Goal: Information Seeking & Learning: Learn about a topic

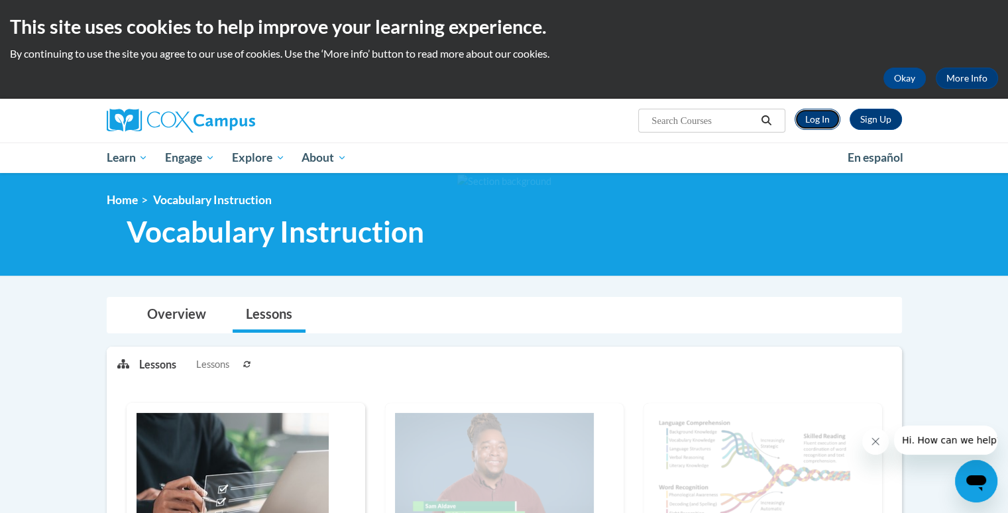
click at [812, 122] on link "Log In" at bounding box center [818, 119] width 46 height 21
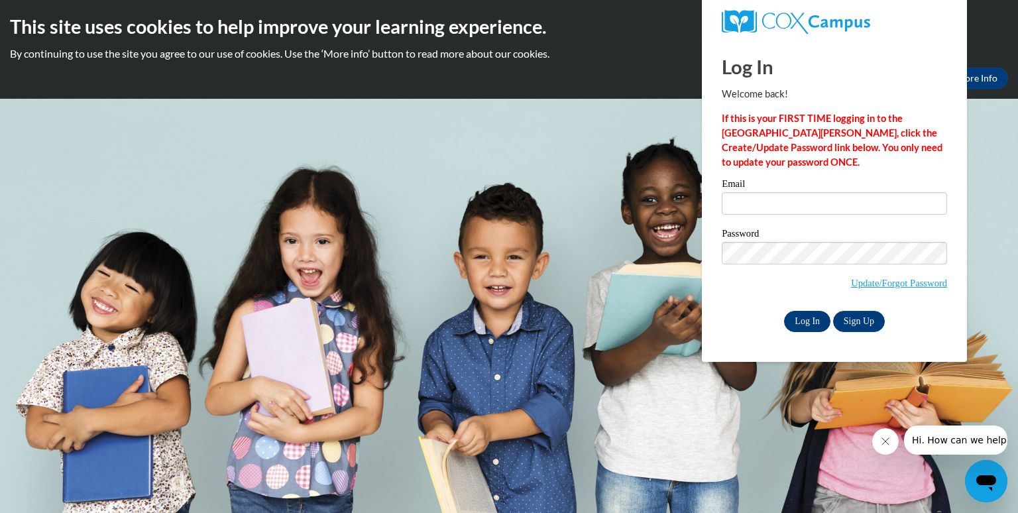
type input "alexandria.jackson@iasmyrna.org"
click at [813, 322] on input "Log In" at bounding box center [807, 321] width 46 height 21
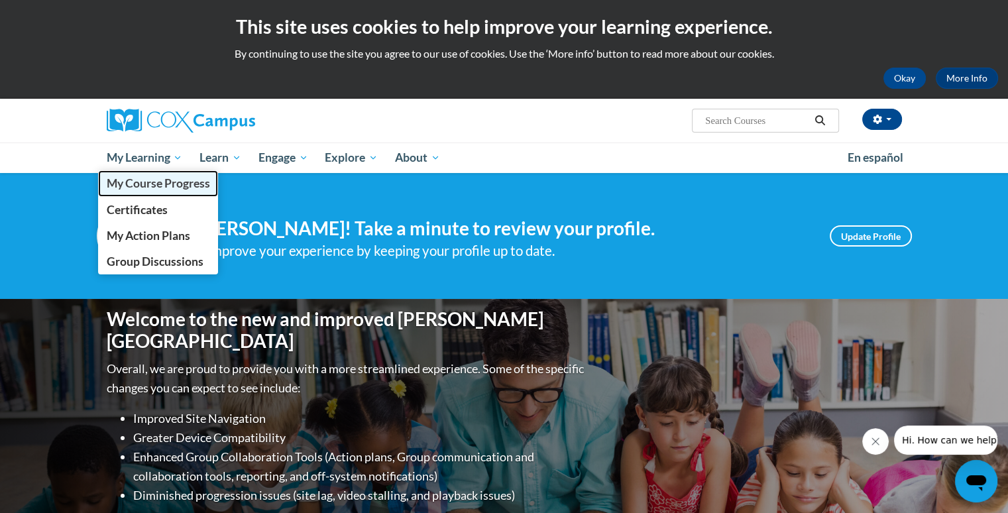
click at [127, 178] on span "My Course Progress" at bounding box center [157, 183] width 103 height 14
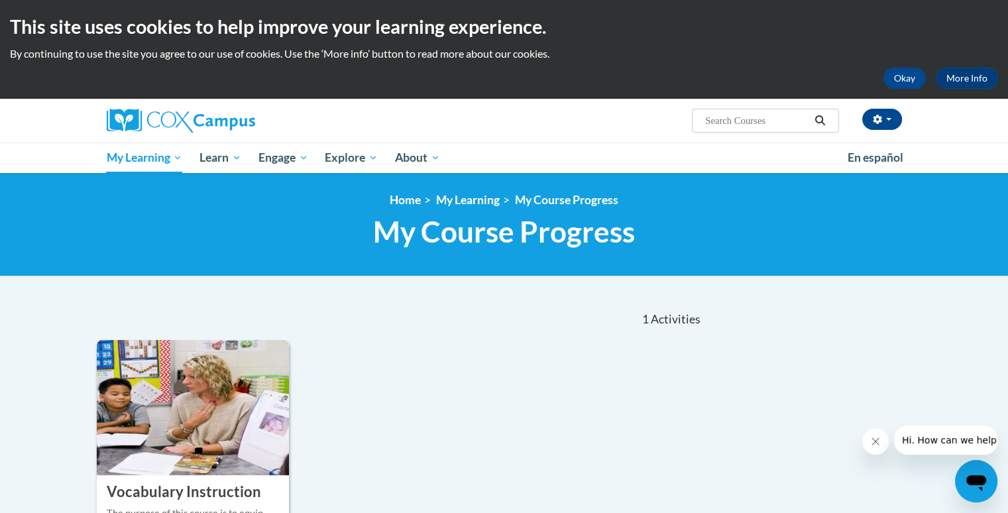
scroll to position [223, 0]
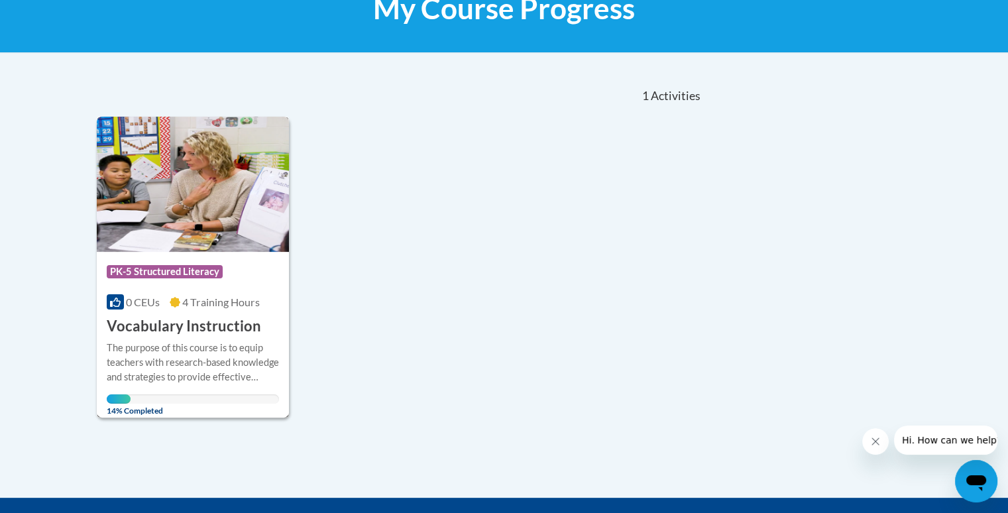
click at [194, 221] on img at bounding box center [193, 184] width 193 height 135
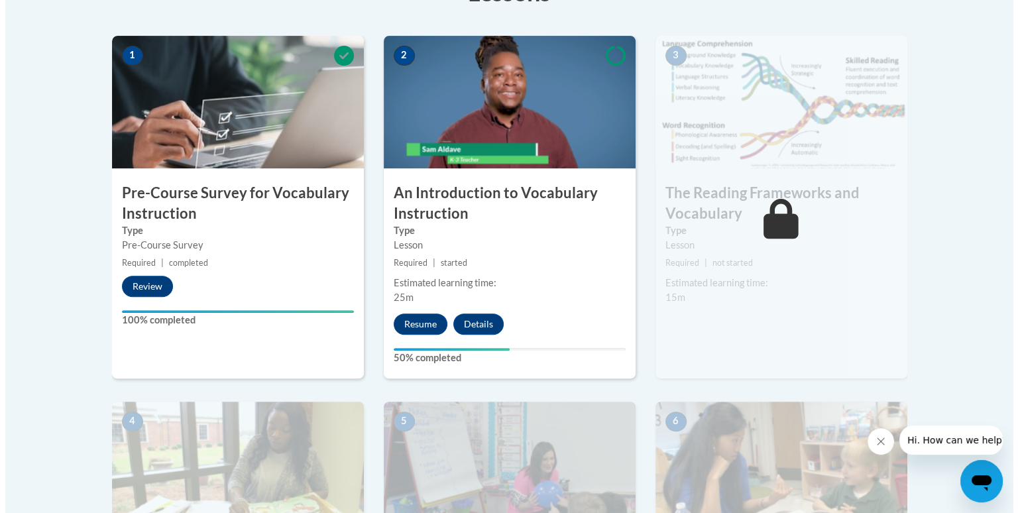
scroll to position [406, 0]
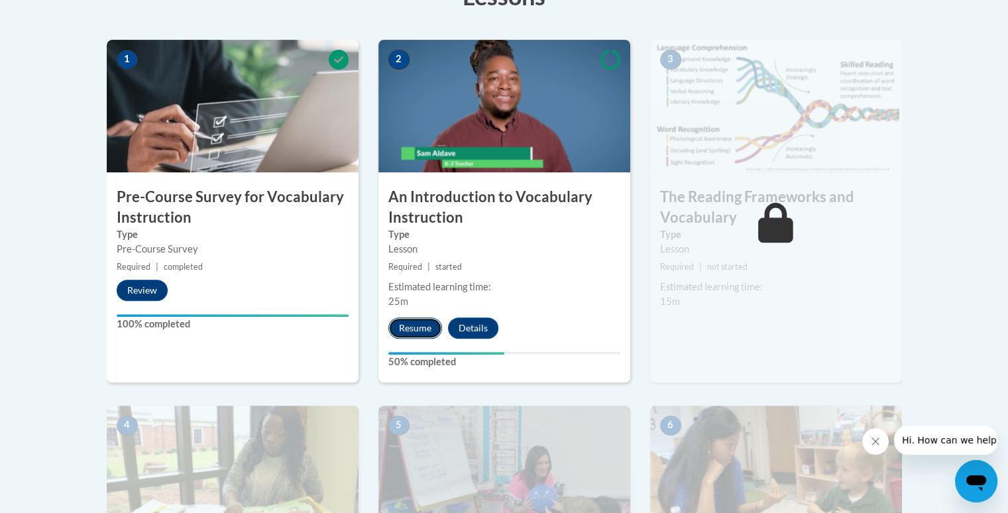
click at [408, 327] on button "Resume" at bounding box center [416, 328] width 54 height 21
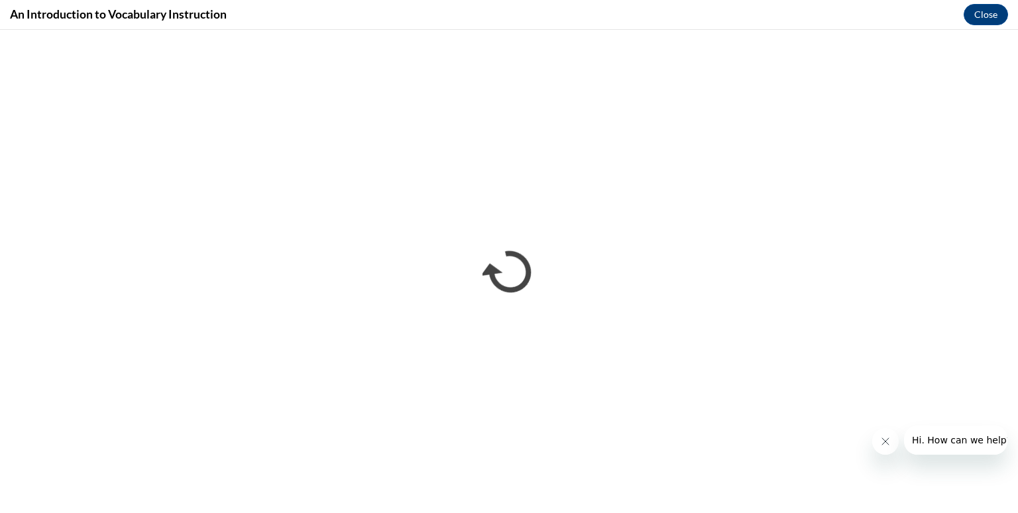
scroll to position [0, 0]
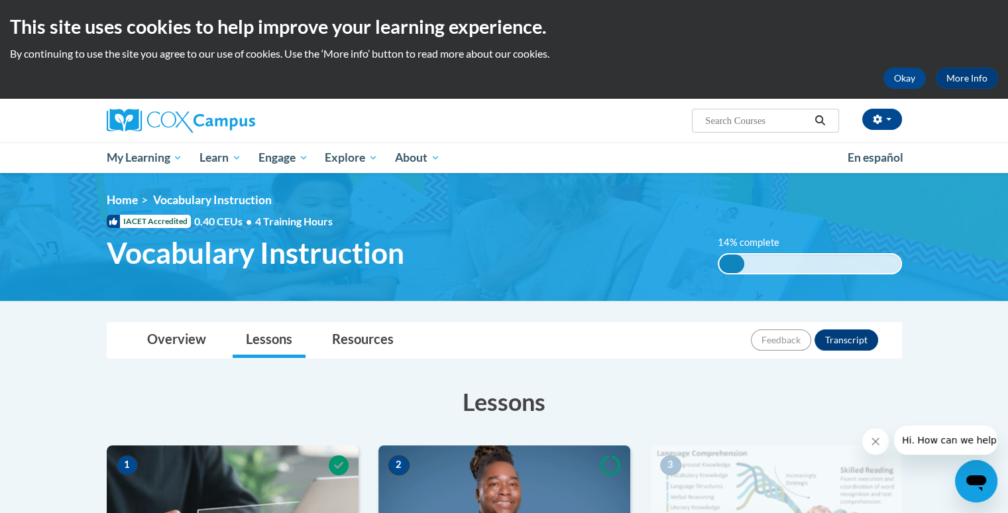
click at [446, 453] on img at bounding box center [505, 512] width 252 height 133
click at [448, 472] on img at bounding box center [505, 512] width 252 height 133
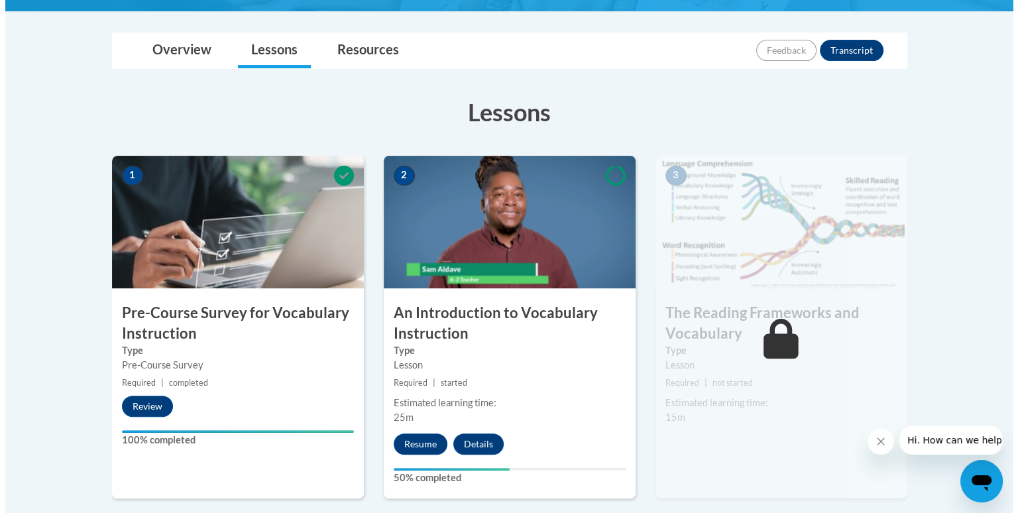
scroll to position [306, 0]
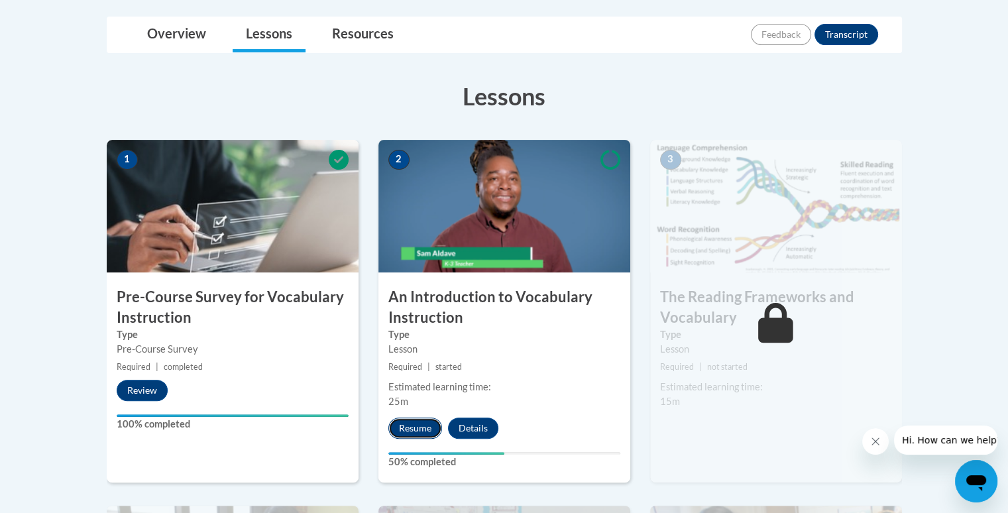
click at [422, 426] on button "Resume" at bounding box center [416, 428] width 54 height 21
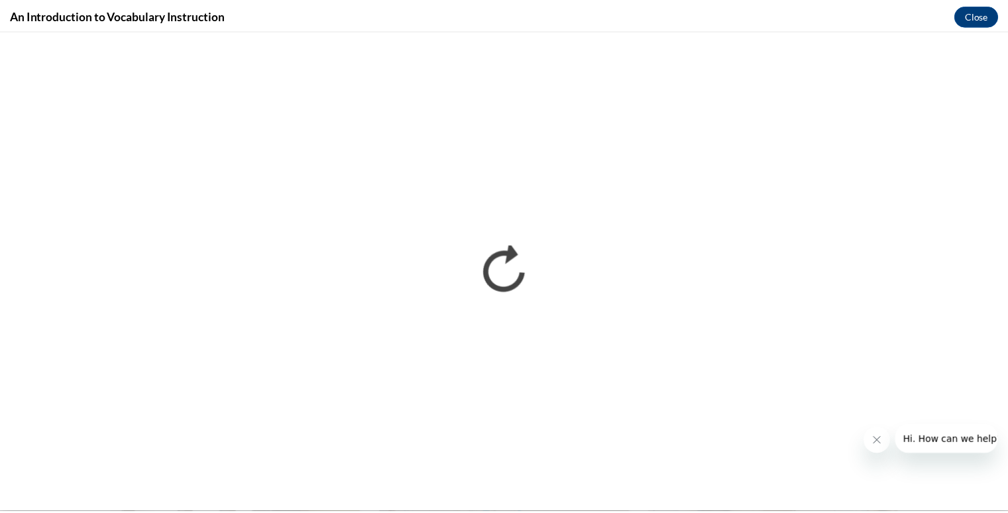
scroll to position [0, 0]
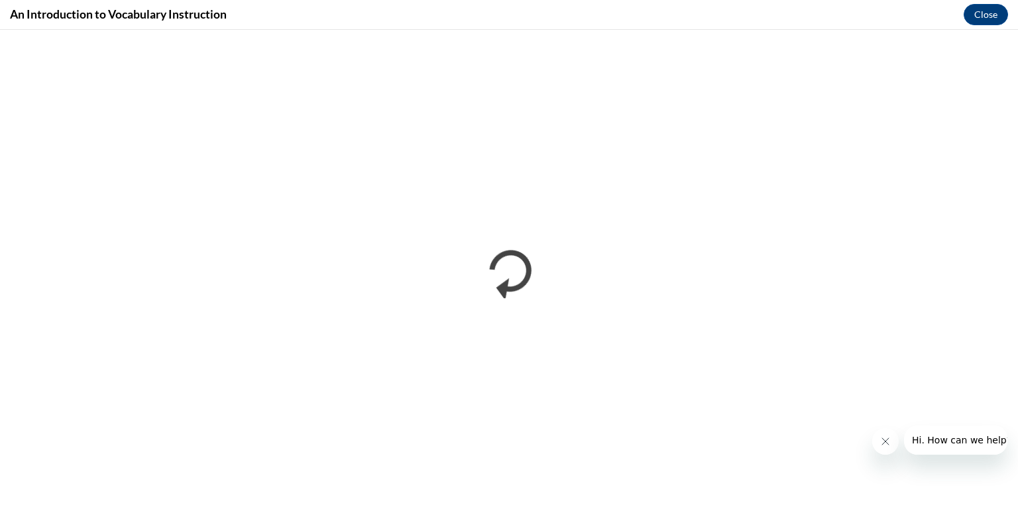
click at [877, 448] on button "Close message from company" at bounding box center [885, 441] width 27 height 27
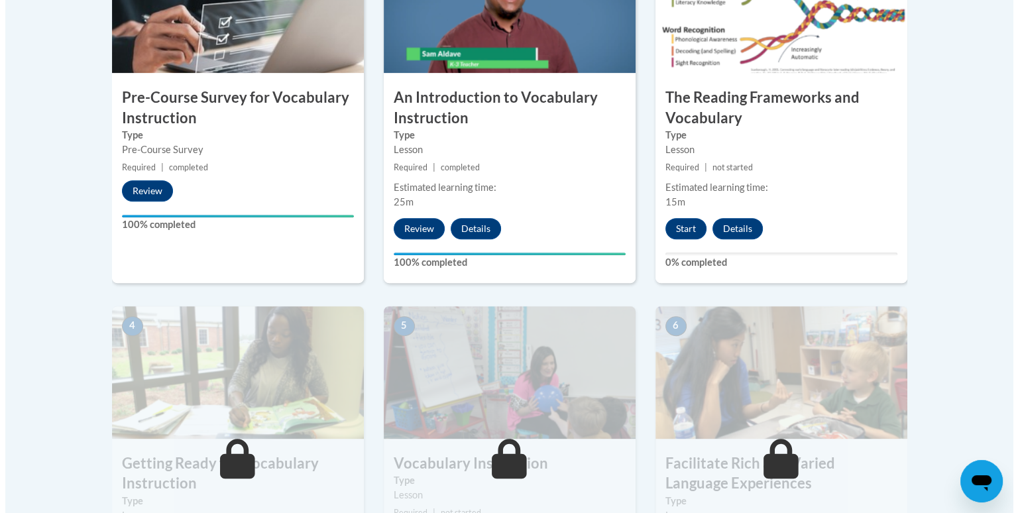
scroll to position [357, 0]
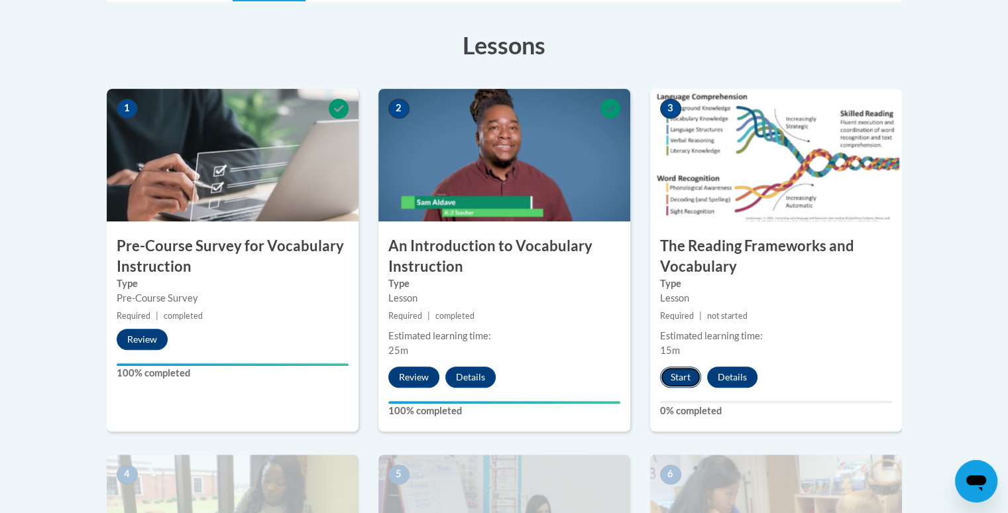
click at [676, 380] on button "Start" at bounding box center [680, 377] width 41 height 21
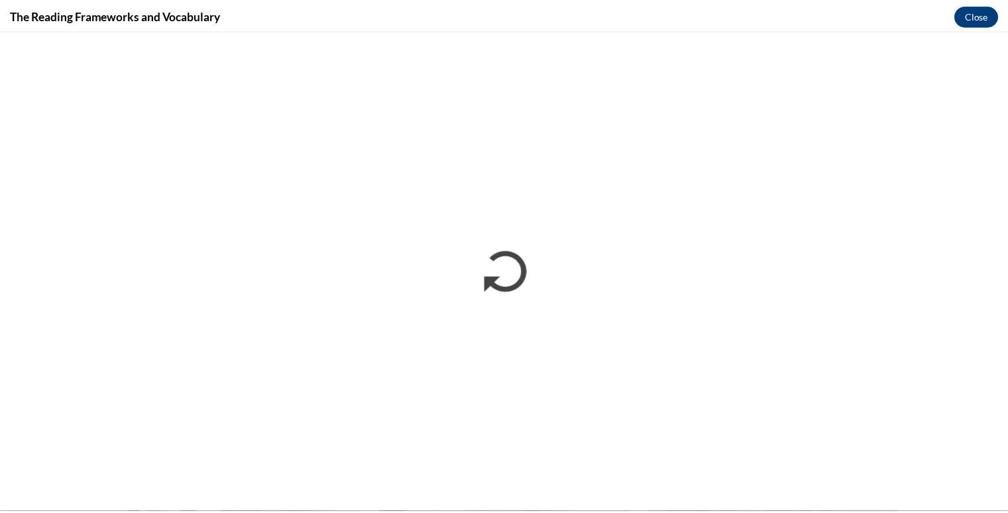
scroll to position [0, 0]
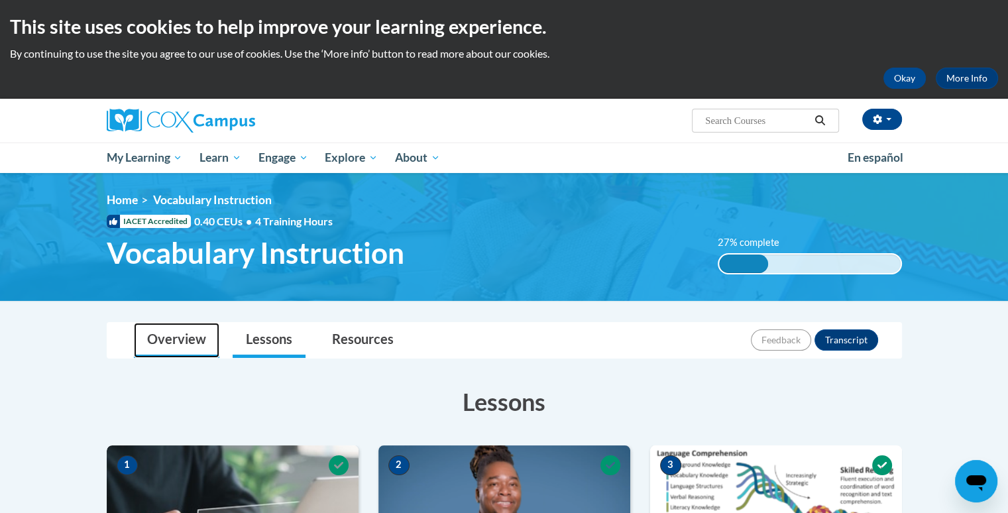
click at [159, 343] on link "Overview" at bounding box center [177, 340] width 86 height 35
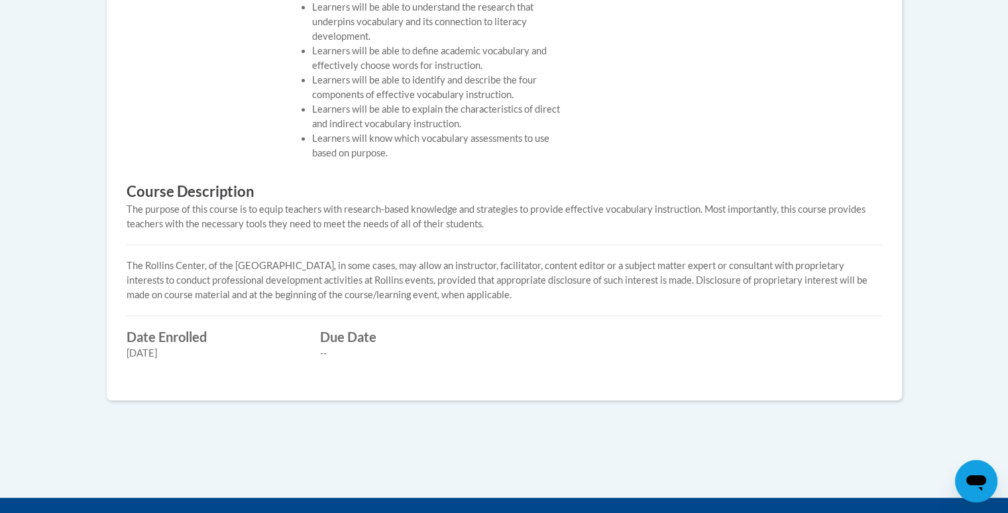
scroll to position [238, 0]
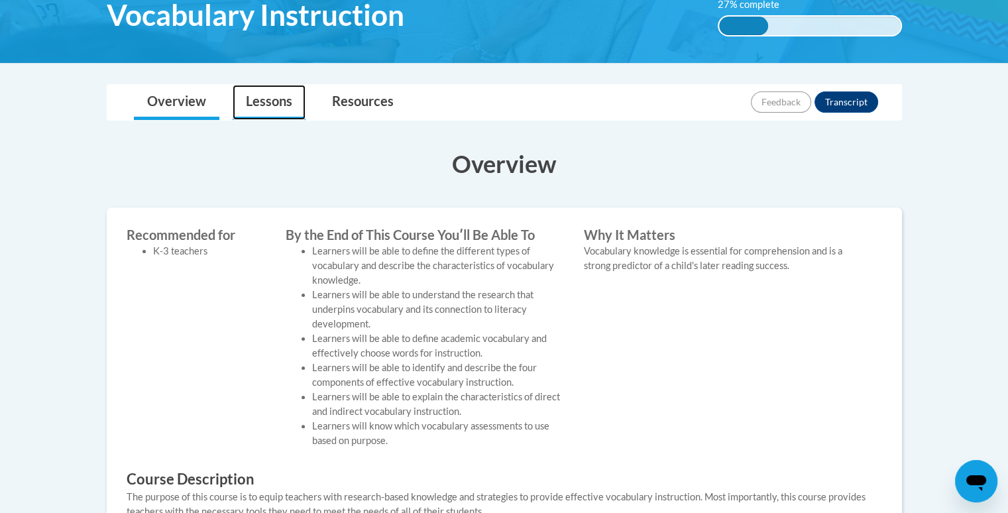
click at [275, 103] on link "Lessons" at bounding box center [269, 102] width 73 height 35
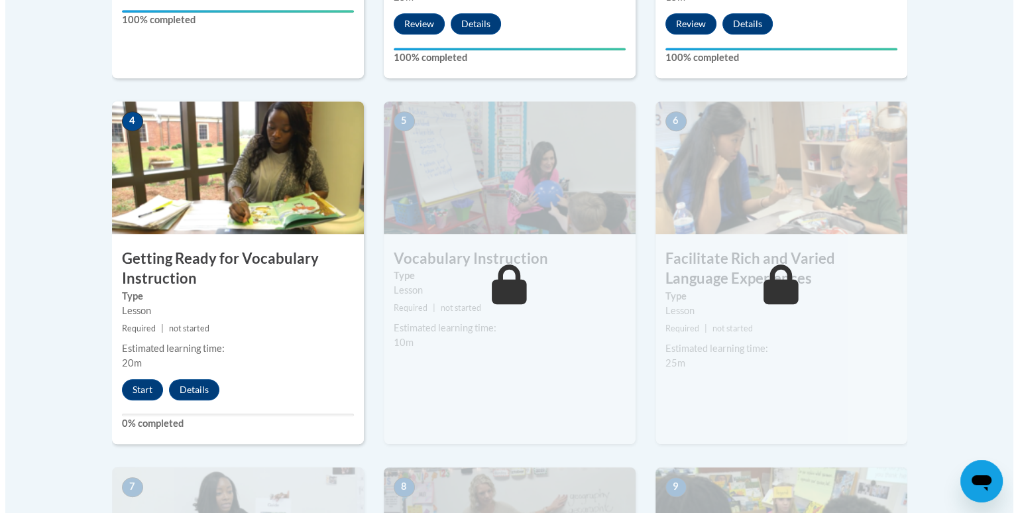
scroll to position [712, 0]
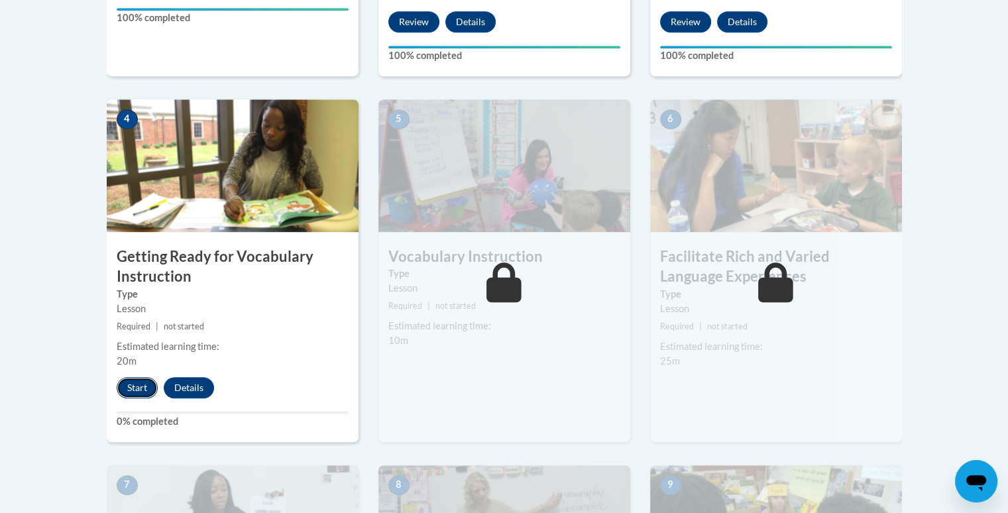
click at [146, 386] on button "Start" at bounding box center [137, 387] width 41 height 21
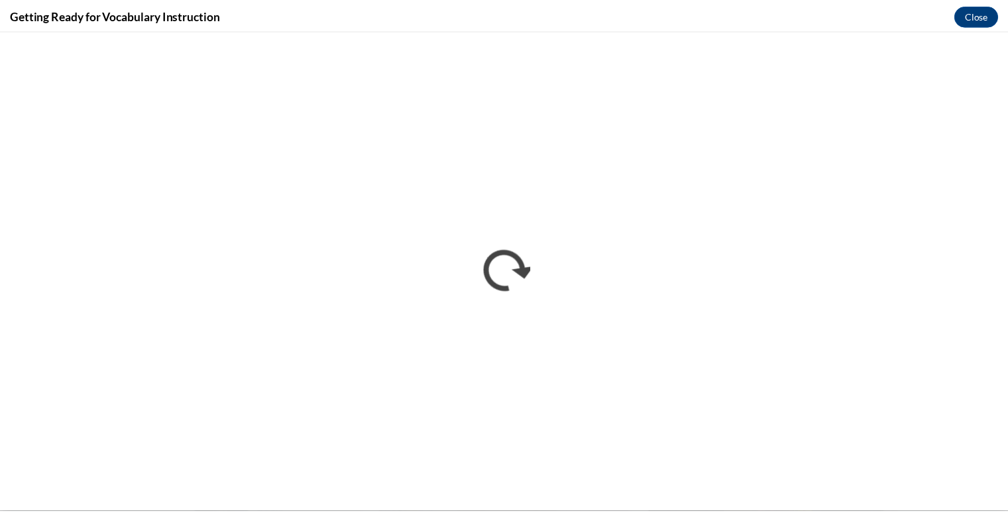
scroll to position [0, 0]
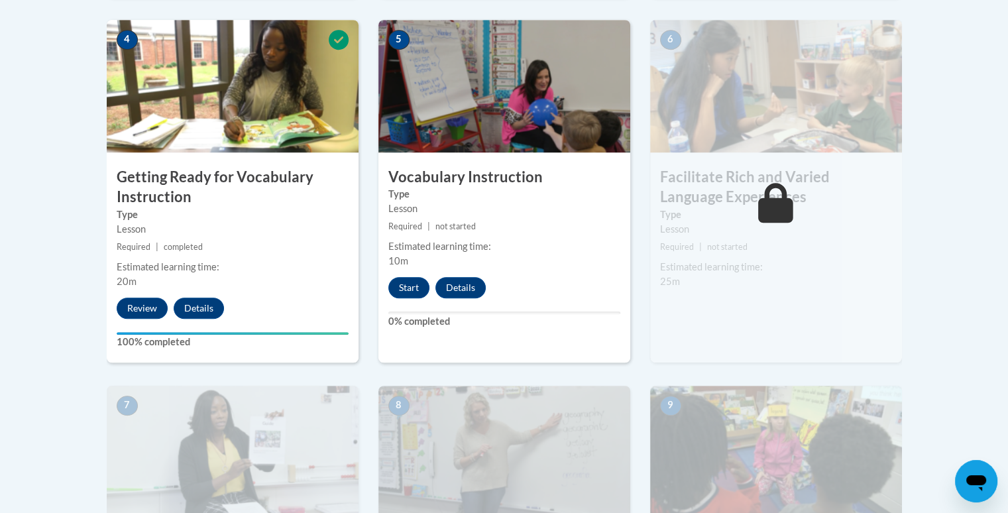
scroll to position [794, 0]
